Goal: Task Accomplishment & Management: Manage account settings

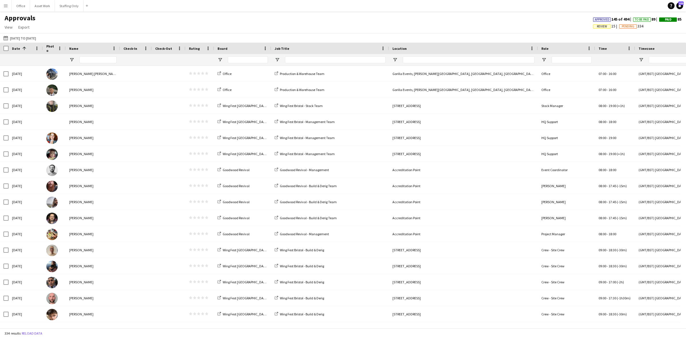
click at [7, 6] on app-icon "Menu" at bounding box center [5, 5] width 5 height 5
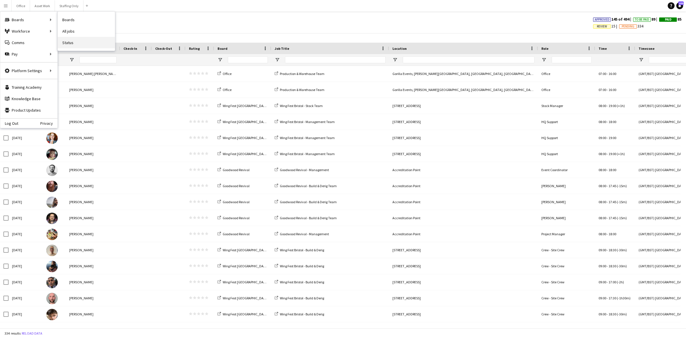
click at [72, 42] on link "Status" at bounding box center [86, 42] width 57 height 11
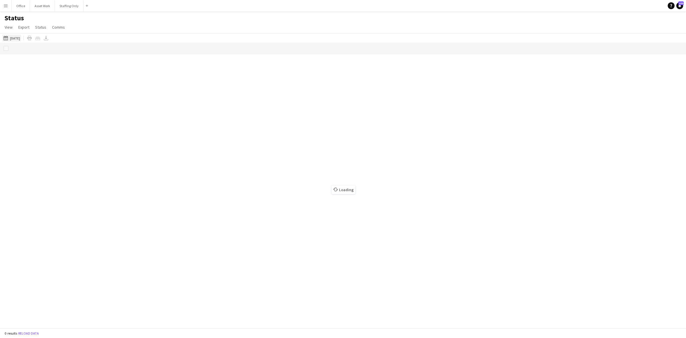
click at [21, 38] on button "[DATE] to [DATE] [DATE]" at bounding box center [11, 38] width 19 height 7
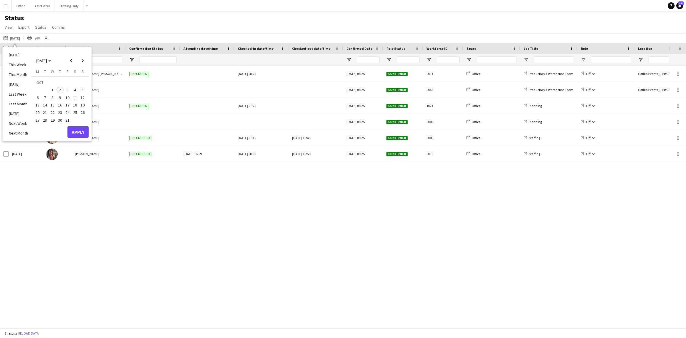
click at [53, 91] on span "1" at bounding box center [52, 90] width 7 height 7
click at [75, 129] on button "Apply" at bounding box center [77, 131] width 21 height 11
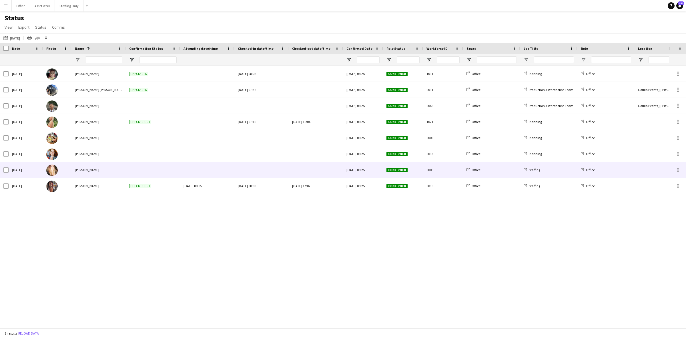
click at [266, 172] on div at bounding box center [261, 170] width 47 height 16
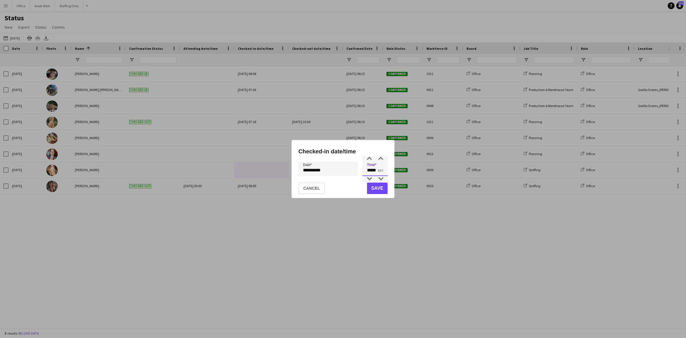
drag, startPoint x: 377, startPoint y: 171, endPoint x: 366, endPoint y: 168, distance: 11.2
click at [365, 170] on input "*****" at bounding box center [374, 169] width 25 height 14
type input "*****"
click at [343, 172] on div "**********" at bounding box center [343, 169] width 686 height 338
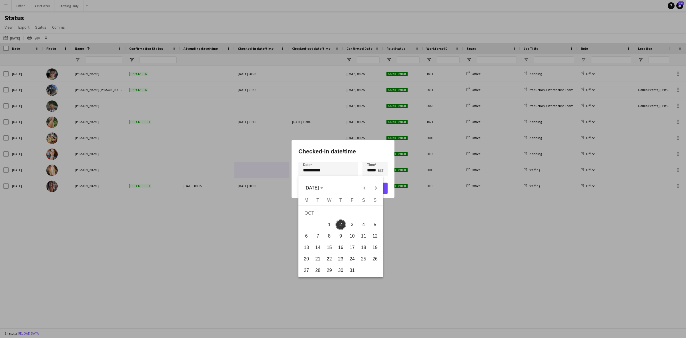
click at [330, 220] on span "1" at bounding box center [329, 224] width 10 height 10
type input "**********"
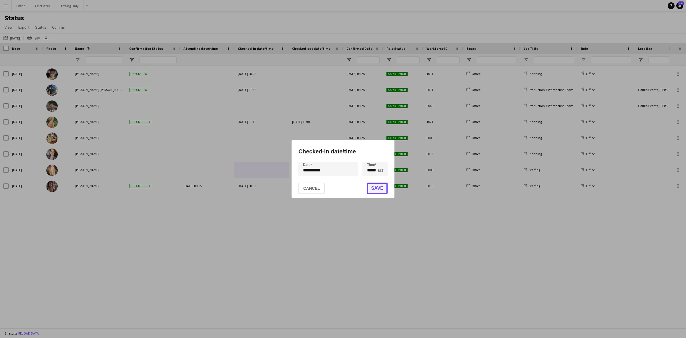
click at [376, 184] on button "Save" at bounding box center [377, 187] width 21 height 11
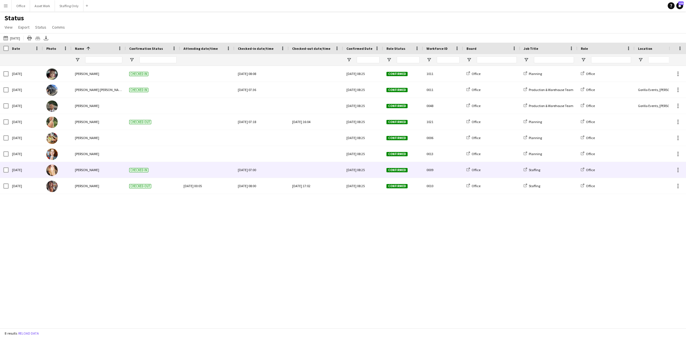
click at [315, 172] on div at bounding box center [315, 170] width 47 height 16
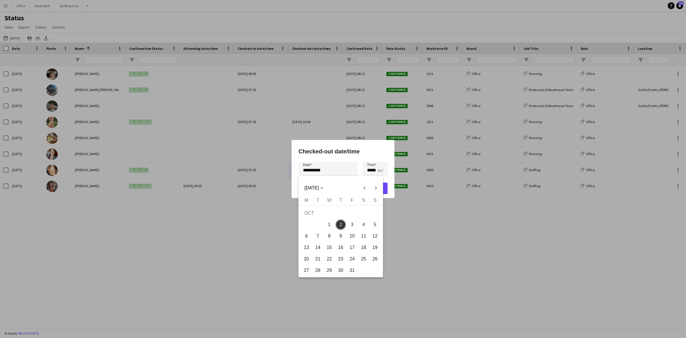
click at [338, 172] on div "**********" at bounding box center [343, 169] width 686 height 338
click at [331, 222] on span "1" at bounding box center [329, 224] width 10 height 10
type input "**********"
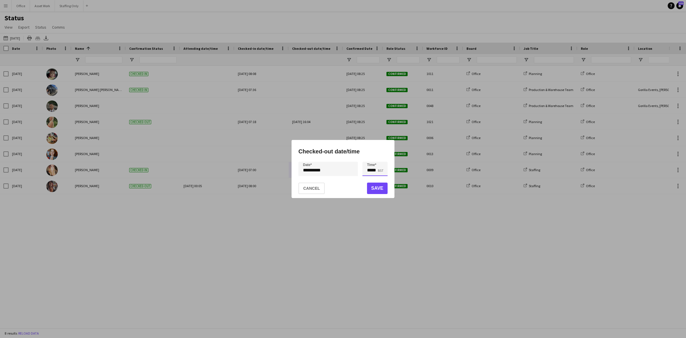
click at [364, 170] on input "*****" at bounding box center [374, 169] width 25 height 14
type input "*****"
click at [376, 188] on button "Save" at bounding box center [377, 187] width 21 height 11
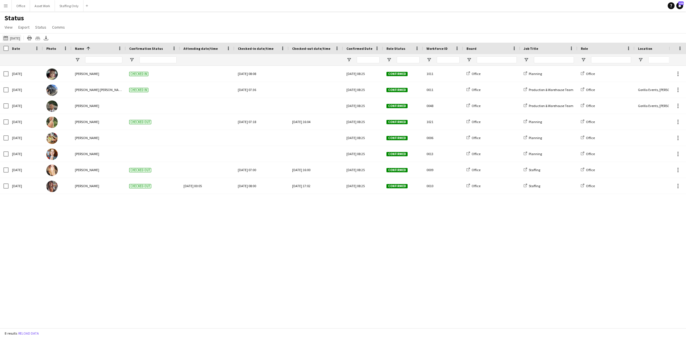
click at [17, 36] on button "[DATE] to [DATE] [DATE]" at bounding box center [11, 38] width 19 height 7
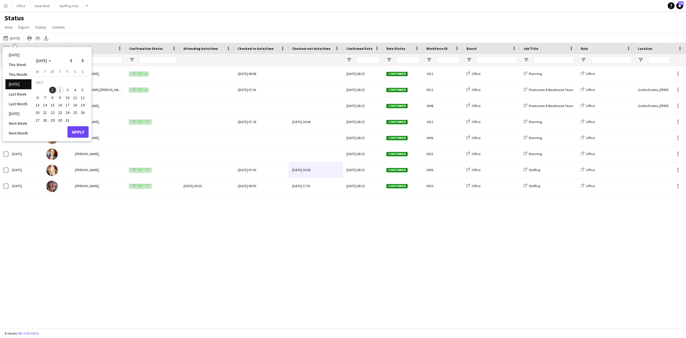
click at [59, 90] on span "2" at bounding box center [60, 90] width 7 height 7
click at [79, 131] on button "Apply" at bounding box center [77, 131] width 21 height 11
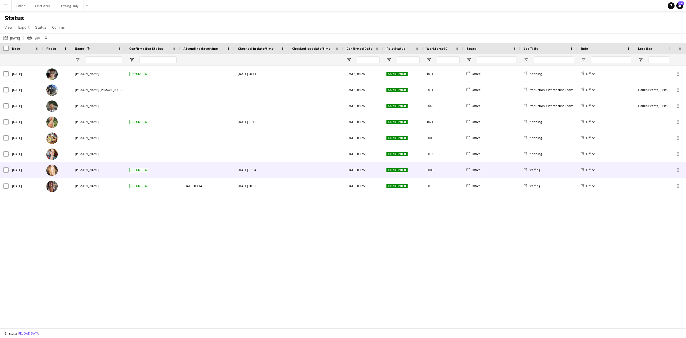
click at [51, 171] on img at bounding box center [51, 169] width 11 height 11
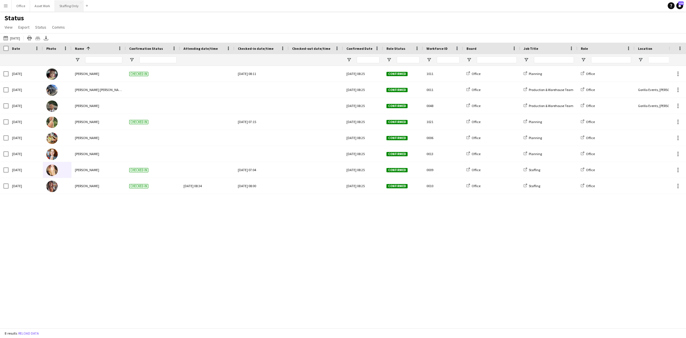
click at [59, 8] on button "Staffing Only Close" at bounding box center [69, 5] width 29 height 11
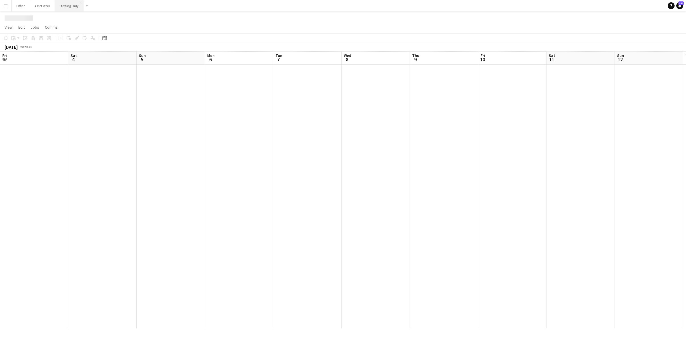
scroll to position [0, 175]
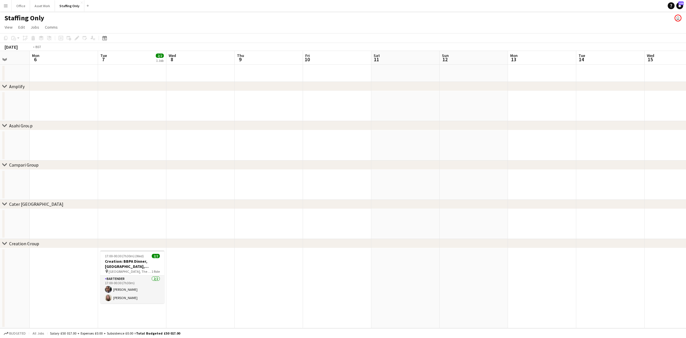
drag, startPoint x: 345, startPoint y: 281, endPoint x: 248, endPoint y: 273, distance: 97.5
click at [248, 273] on app-calendar-viewport "Fri 3 Sat 4 Sun 5 Mon 6 Tue 7 2/2 1 Job Wed 8 Thu 9 Fri 10 Sat 11 Sun 12 Mon 13…" at bounding box center [343, 189] width 686 height 277
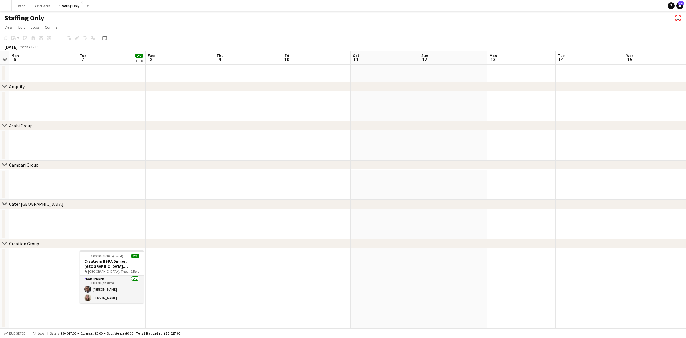
drag, startPoint x: 434, startPoint y: 276, endPoint x: 339, endPoint y: 277, distance: 94.9
click at [339, 276] on app-calendar-viewport "Fri 3 Sat 4 Sun 5 Mon 6 Tue 7 2/2 1 Job Wed 8 Thu 9 Fri 10 Sat 11 Sun 12 Mon 13…" at bounding box center [343, 189] width 686 height 277
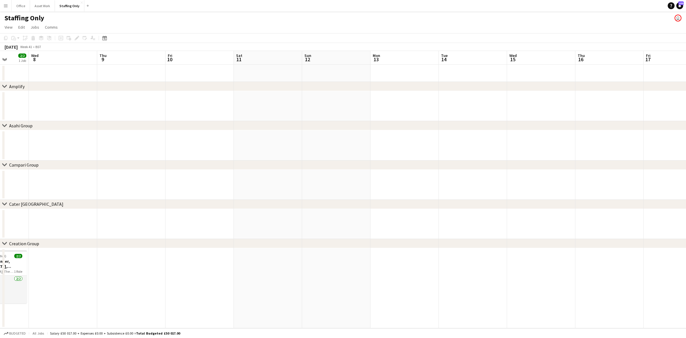
click at [362, 274] on app-calendar-viewport "Sun 5 Mon 6 Tue 7 2/2 1 Job Wed 8 Thu 9 Fri 10 Sat 11 Sun 12 Mon 13 Tue 14 Wed …" at bounding box center [343, 189] width 686 height 277
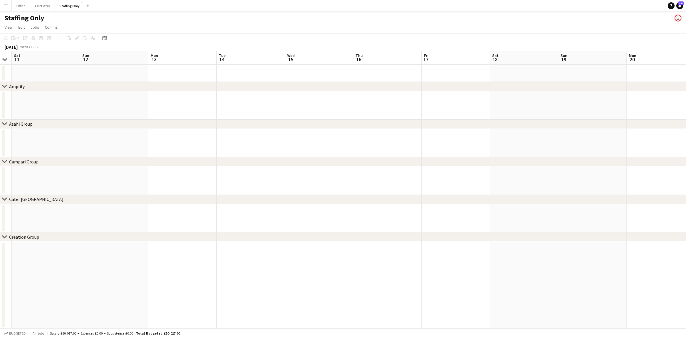
drag, startPoint x: 432, startPoint y: 271, endPoint x: 514, endPoint y: 270, distance: 82.0
click at [375, 271] on app-calendar-viewport "Wed 8 Thu 9 Fri 10 Sat 11 Sun 12 Mon 13 Tue 14 Wed 15 Thu 16 Fri 17 Sat 18 Sun …" at bounding box center [343, 189] width 686 height 277
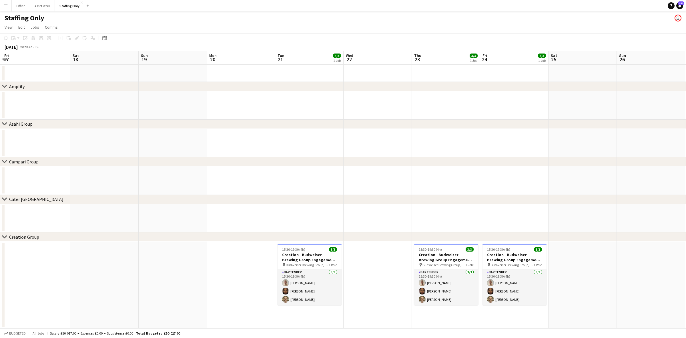
drag, startPoint x: 475, startPoint y: 270, endPoint x: 224, endPoint y: 270, distance: 251.0
click at [224, 270] on app-calendar-viewport "Tue 14 Wed 15 Thu 16 Fri 17 Sat 18 Sun 19 Mon 20 Tue 21 3/3 1 Job Wed 22 Thu 23…" at bounding box center [343, 189] width 686 height 277
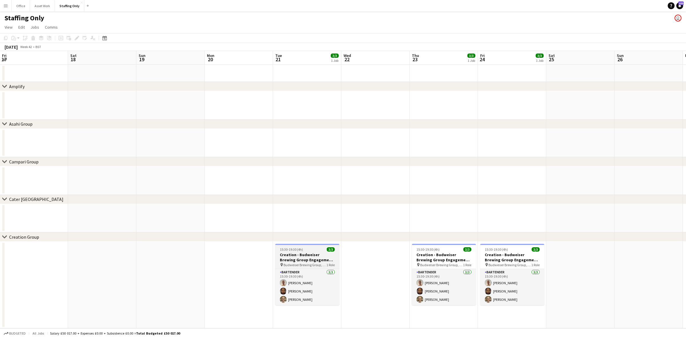
click at [296, 257] on h3 "Creation - Budweiser Brewing Group Engagement Day" at bounding box center [307, 257] width 64 height 10
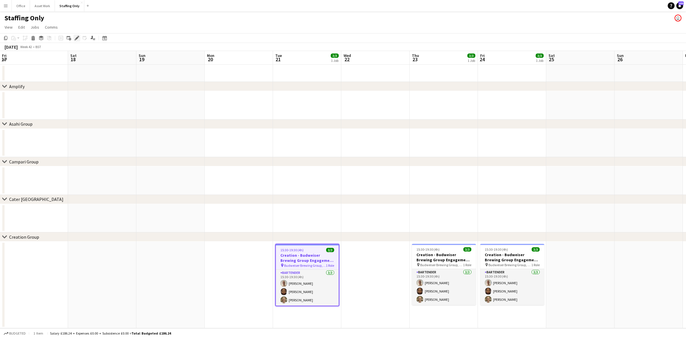
click at [74, 35] on div "Edit" at bounding box center [76, 38] width 7 height 7
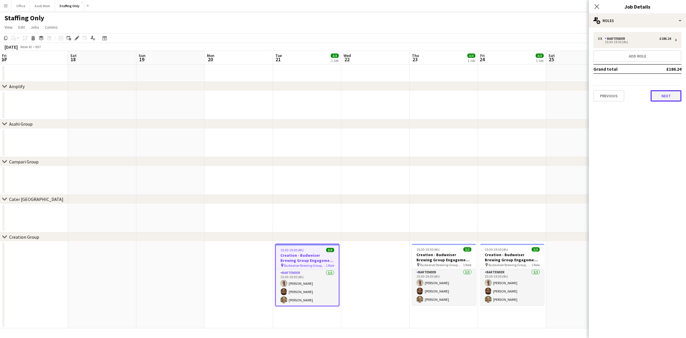
click at [653, 96] on button "Next" at bounding box center [666, 95] width 31 height 11
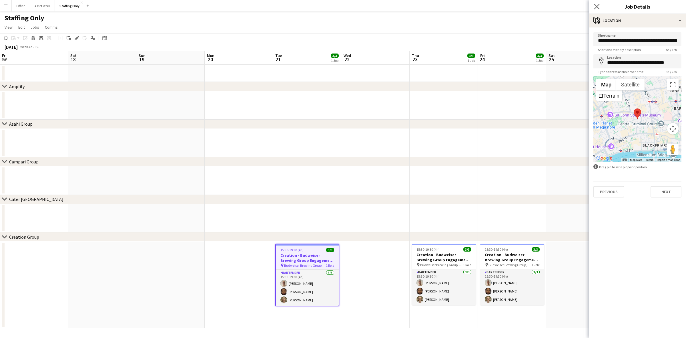
click at [597, 3] on app-icon "Close pop-in" at bounding box center [597, 7] width 8 height 8
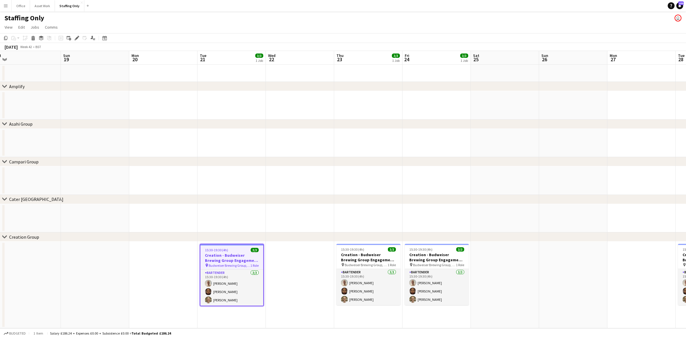
scroll to position [0, 283]
drag, startPoint x: 364, startPoint y: 265, endPoint x: 309, endPoint y: 265, distance: 54.9
click at [309, 265] on app-calendar-viewport "Tue 14 Wed 15 Thu 16 Fri 17 Sat 18 Sun 19 Mon 20 Tue 21 3/3 1 Job Wed 22 Thu 23…" at bounding box center [343, 189] width 686 height 277
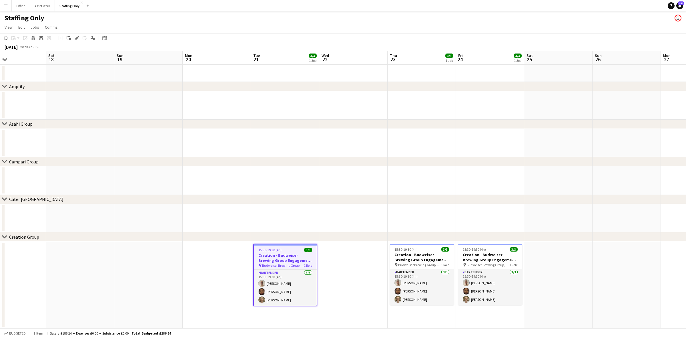
drag, startPoint x: 553, startPoint y: 282, endPoint x: 467, endPoint y: 282, distance: 86.9
click at [467, 282] on app-calendar-viewport "Tue 14 Wed 15 Thu 16 Fri 17 Sat 18 Sun 19 Mon 20 Tue 21 3/3 1 Job Wed 22 Thu 23…" at bounding box center [343, 189] width 686 height 277
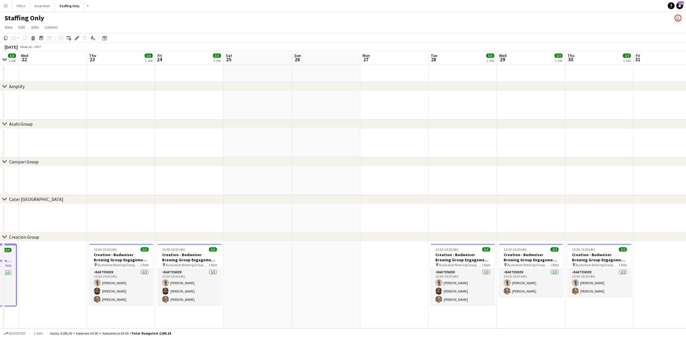
drag, startPoint x: 557, startPoint y: 275, endPoint x: 397, endPoint y: 285, distance: 160.9
click at [397, 285] on app-calendar-viewport "Sat 18 Sun 19 Mon 20 Tue 21 3/3 1 Job Wed 22 Thu 23 3/3 1 Job Fri 24 3/3 1 Job …" at bounding box center [343, 189] width 686 height 277
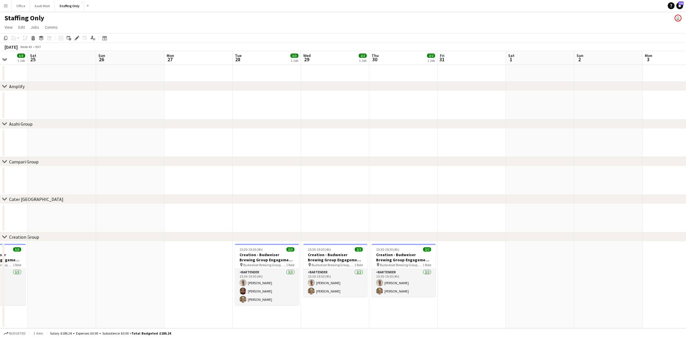
drag, startPoint x: 660, startPoint y: 274, endPoint x: 328, endPoint y: 282, distance: 332.3
click at [328, 282] on app-calendar-viewport "Wed 22 Thu 23 3/3 1 Job Fri 24 3/3 1 Job Sat 25 Sun 26 Mon 27 Tue 28 3/3 1 Job …" at bounding box center [343, 189] width 686 height 277
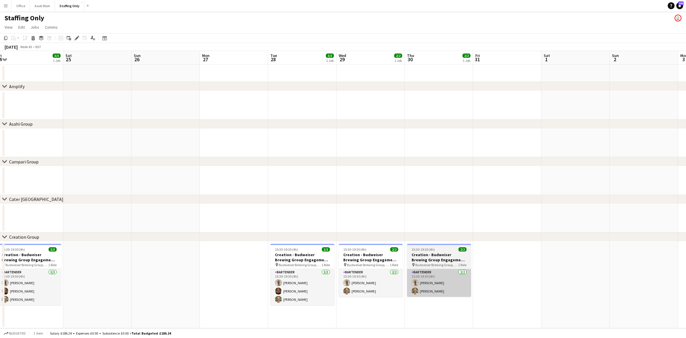
drag, startPoint x: 398, startPoint y: 282, endPoint x: 447, endPoint y: 276, distance: 49.5
click at [585, 275] on app-calendar-viewport "Wed 22 Thu 23 3/3 1 Job Fri 24 3/3 1 Job Sat 25 Sun 26 Mon 27 Tue 28 3/3 1 Job …" at bounding box center [343, 189] width 686 height 277
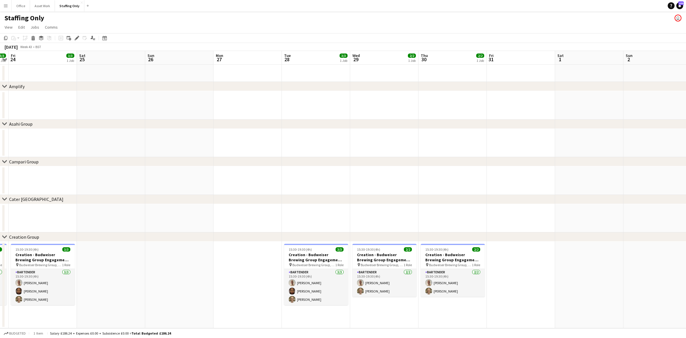
drag, startPoint x: 245, startPoint y: 287, endPoint x: 322, endPoint y: 280, distance: 76.9
click at [322, 280] on app-calendar-viewport "Wed 22 Thu 23 3/3 1 Job Fri 24 3/3 1 Job Sat 25 Sun 26 Mon 27 Tue 28 3/3 1 Job …" at bounding box center [343, 189] width 686 height 277
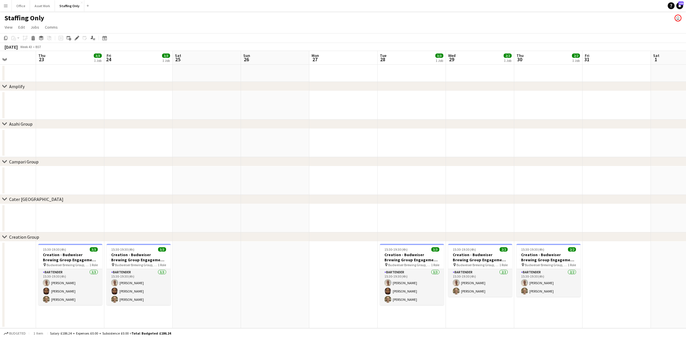
drag, startPoint x: 259, startPoint y: 284, endPoint x: 350, endPoint y: 276, distance: 91.8
click at [350, 276] on app-calendar-viewport "Mon 20 Tue 21 3/3 1 Job Wed 22 Thu 23 3/3 1 Job Fri 24 3/3 1 Job Sat 25 Sun 26 …" at bounding box center [343, 189] width 686 height 277
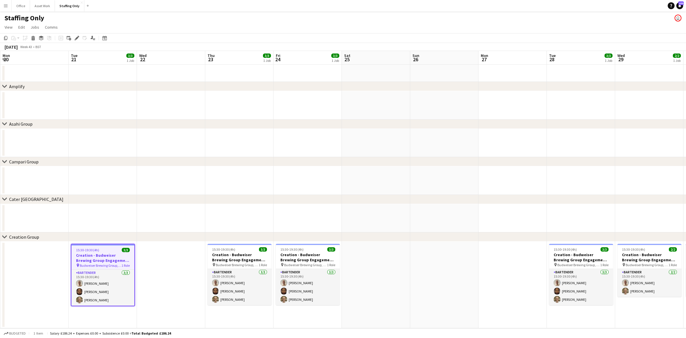
scroll to position [0, 136]
drag, startPoint x: 334, startPoint y: 277, endPoint x: 402, endPoint y: 276, distance: 68.0
click at [402, 276] on app-calendar-viewport "Sat 18 Sun 19 Mon 20 Tue 21 3/3 1 Job Wed 22 Thu 23 3/3 1 Job Fri 24 3/3 1 Job …" at bounding box center [343, 189] width 686 height 277
